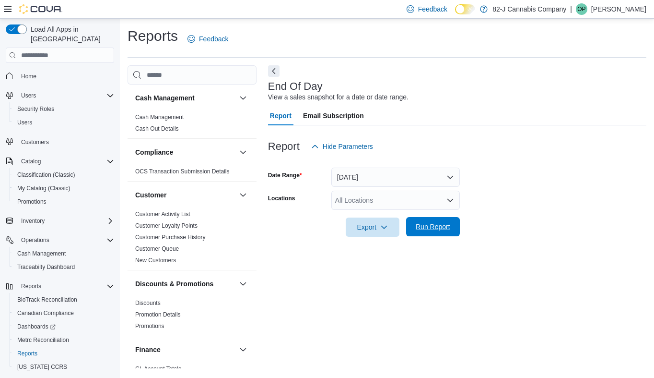
click at [448, 226] on span "Run Report" at bounding box center [433, 227] width 35 height 10
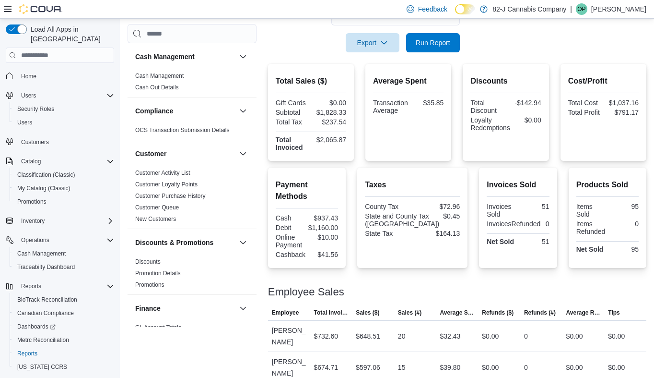
scroll to position [220, 0]
